Goal: Book appointment/travel/reservation

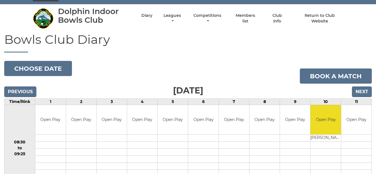
scroll to position [10, 0]
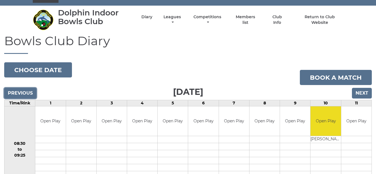
click at [12, 91] on input "Previous" at bounding box center [20, 93] width 32 height 11
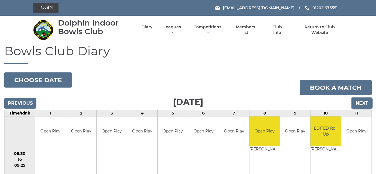
click at [366, 101] on input "Next" at bounding box center [362, 103] width 20 height 11
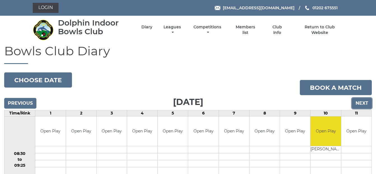
click at [363, 102] on input "Next" at bounding box center [362, 103] width 20 height 11
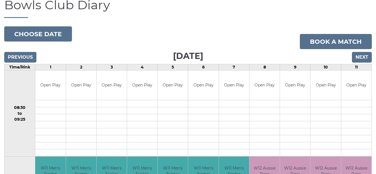
scroll to position [43, 0]
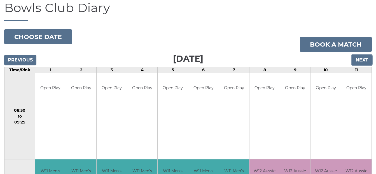
click at [365, 57] on input "Next" at bounding box center [362, 60] width 20 height 11
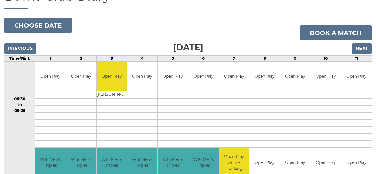
scroll to position [53, 0]
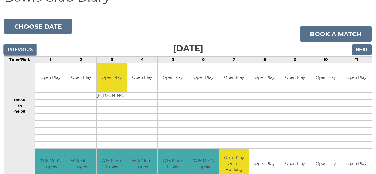
click at [21, 49] on input "Previous" at bounding box center [20, 49] width 32 height 11
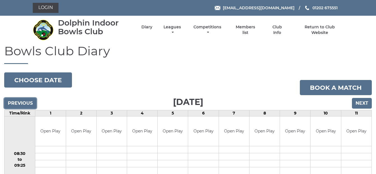
click at [19, 102] on input "Previous" at bounding box center [20, 103] width 32 height 11
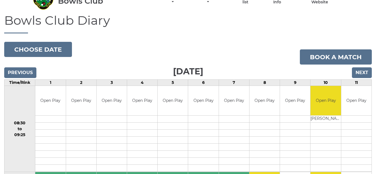
scroll to position [25, 0]
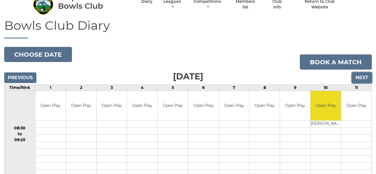
click at [361, 76] on input "Next" at bounding box center [362, 77] width 20 height 11
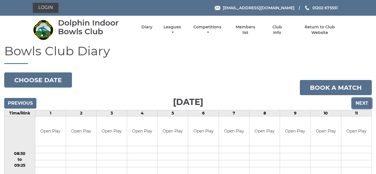
click at [364, 101] on input "Next" at bounding box center [362, 103] width 20 height 11
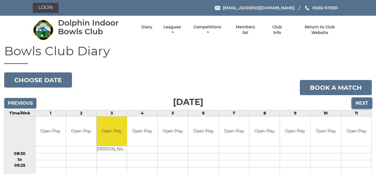
click at [360, 102] on input "Next" at bounding box center [362, 103] width 20 height 11
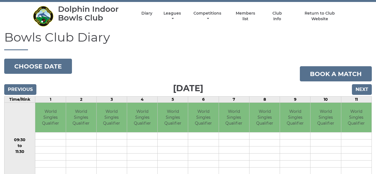
scroll to position [13, 0]
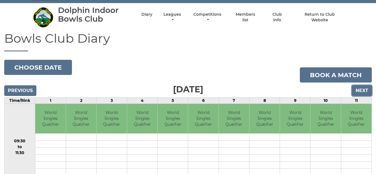
click at [362, 90] on input "Next" at bounding box center [362, 90] width 20 height 11
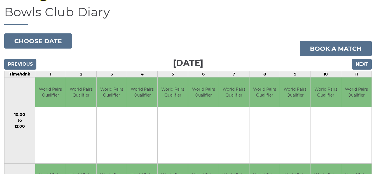
scroll to position [35, 0]
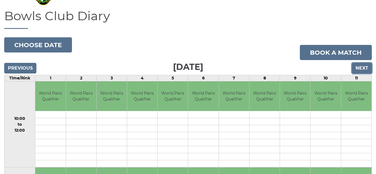
click at [359, 67] on input "Next" at bounding box center [362, 68] width 20 height 11
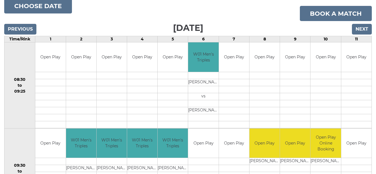
scroll to position [73, 0]
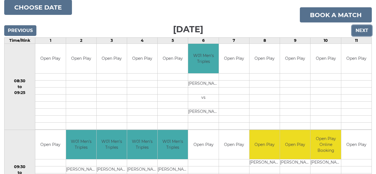
click at [358, 29] on input "Next" at bounding box center [362, 30] width 20 height 11
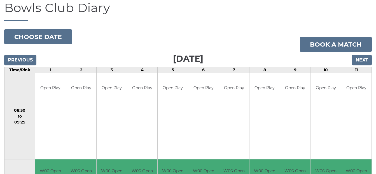
scroll to position [42, 0]
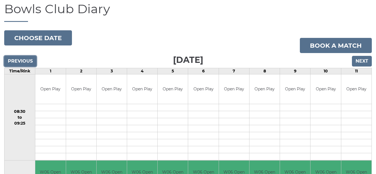
click at [24, 59] on input "Previous" at bounding box center [20, 61] width 32 height 11
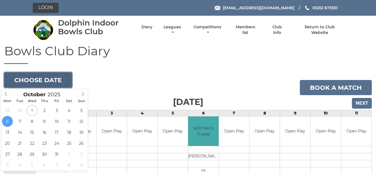
click at [52, 79] on button "Choose date" at bounding box center [38, 79] width 68 height 15
type input "2025-10-03"
